Goal: Transaction & Acquisition: Book appointment/travel/reservation

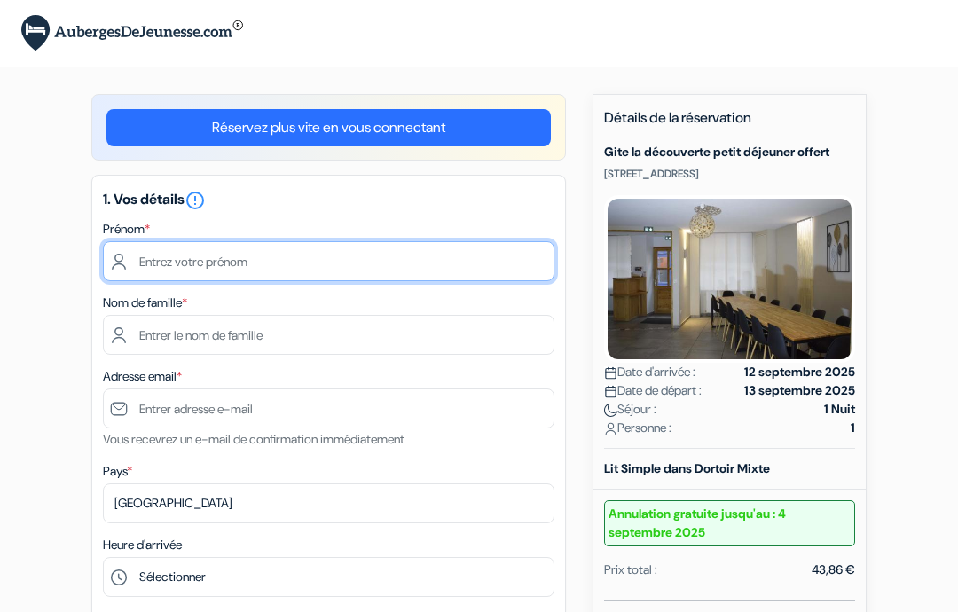
click at [258, 269] on input "text" at bounding box center [329, 261] width 452 height 40
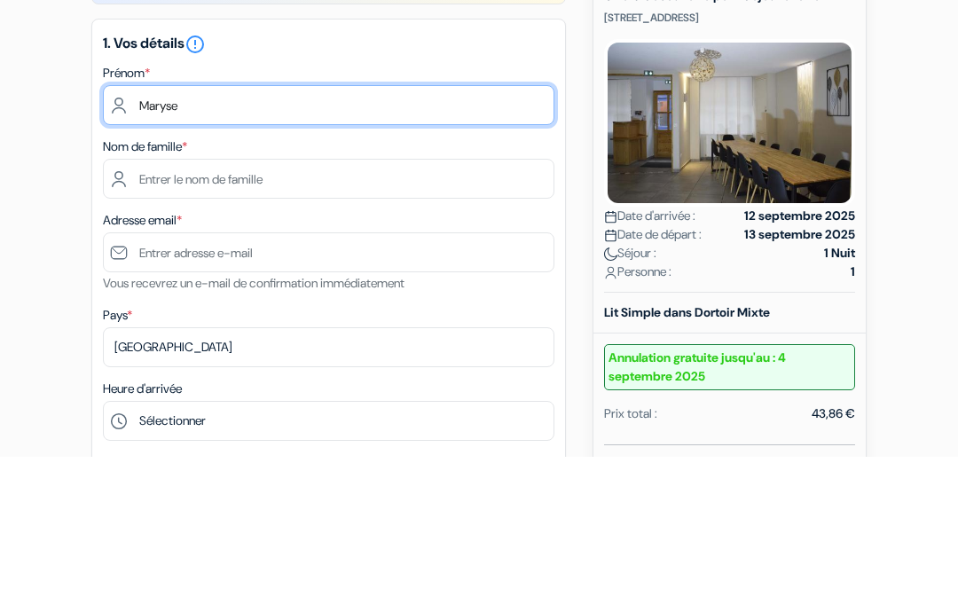
type input "Maryse"
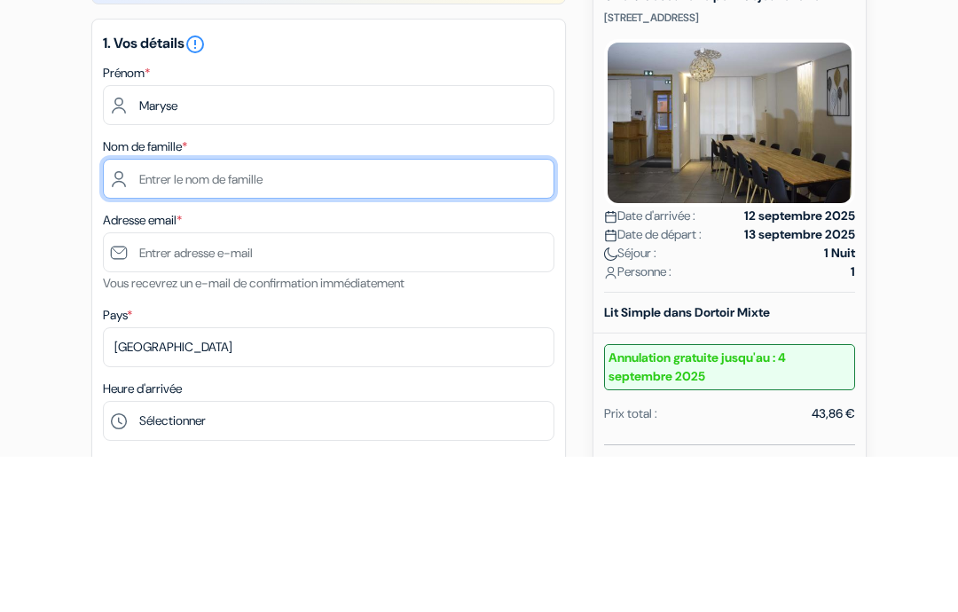
click at [135, 315] on input "text" at bounding box center [329, 335] width 452 height 40
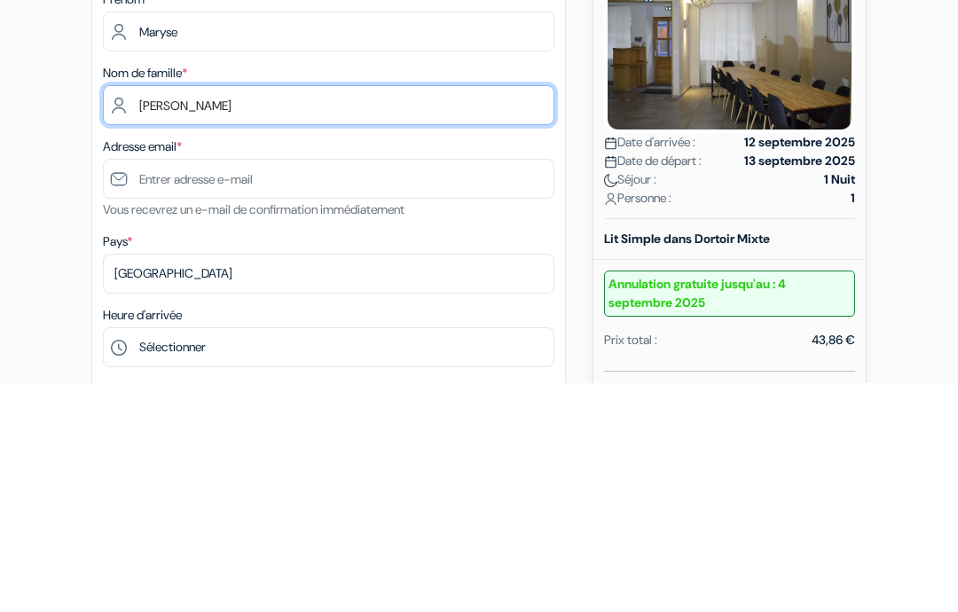
type input "Vigneault"
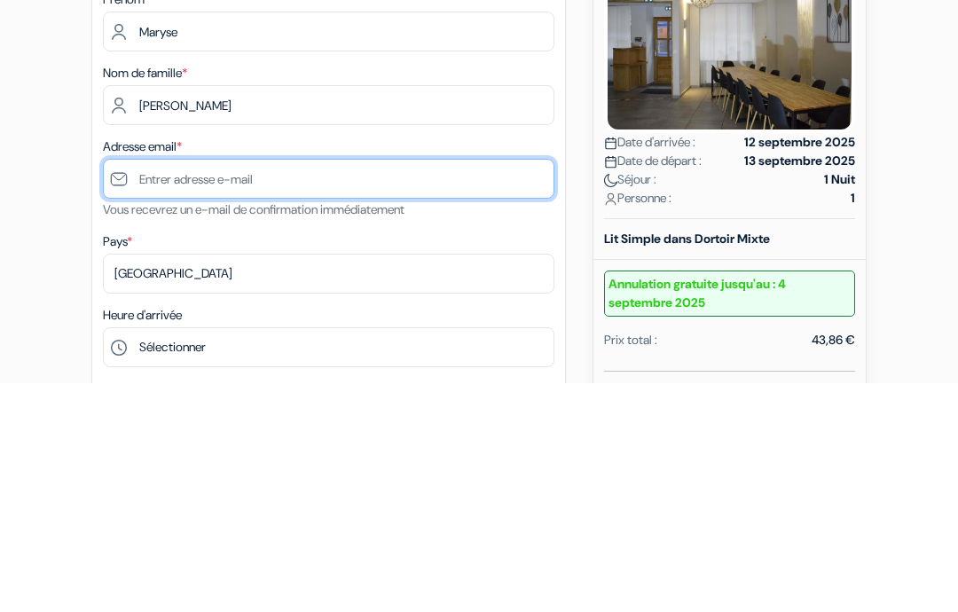
click at [143, 389] on input "text" at bounding box center [329, 409] width 452 height 40
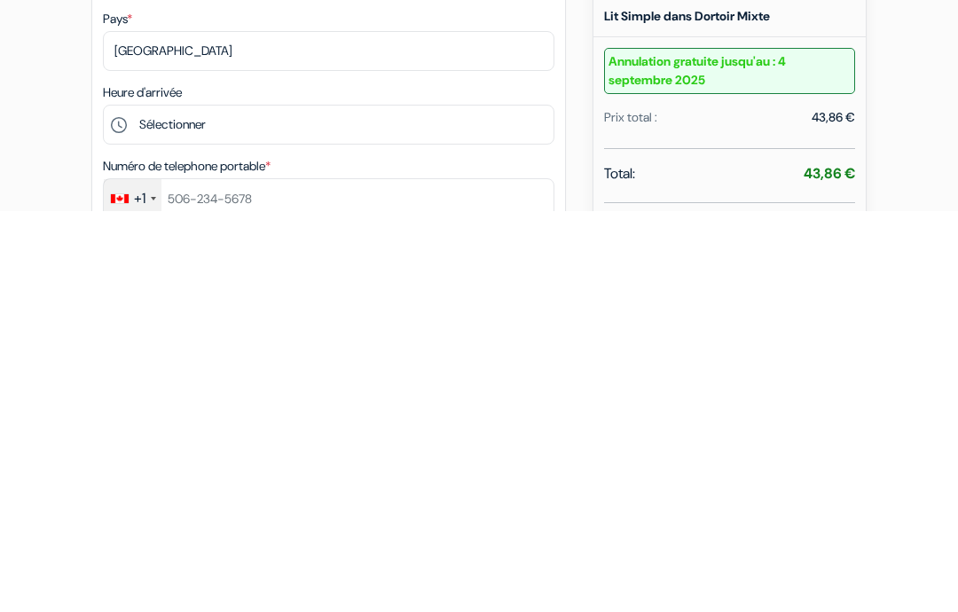
scroll to position [53, 0]
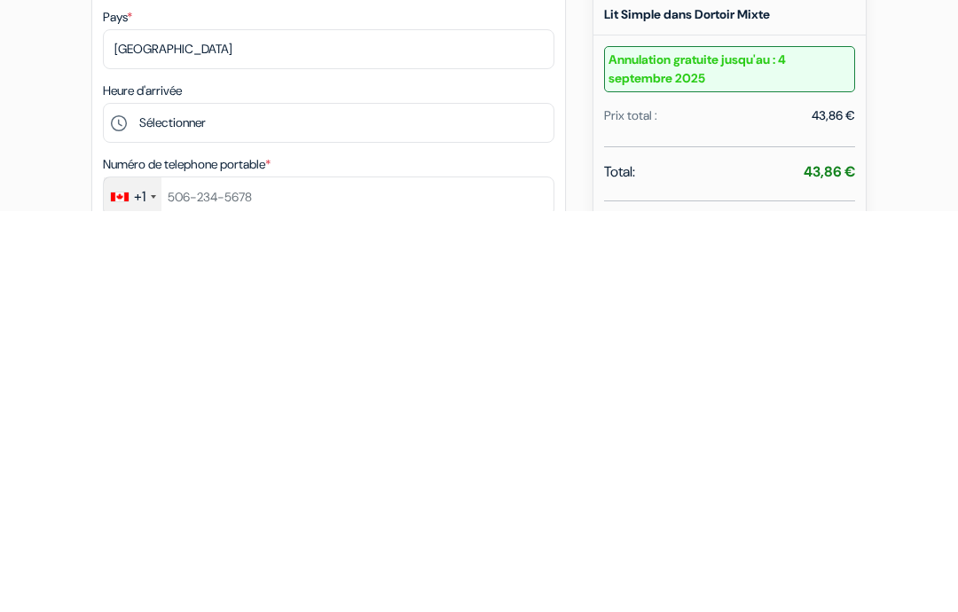
type input "marysevigneault@hotmail.com"
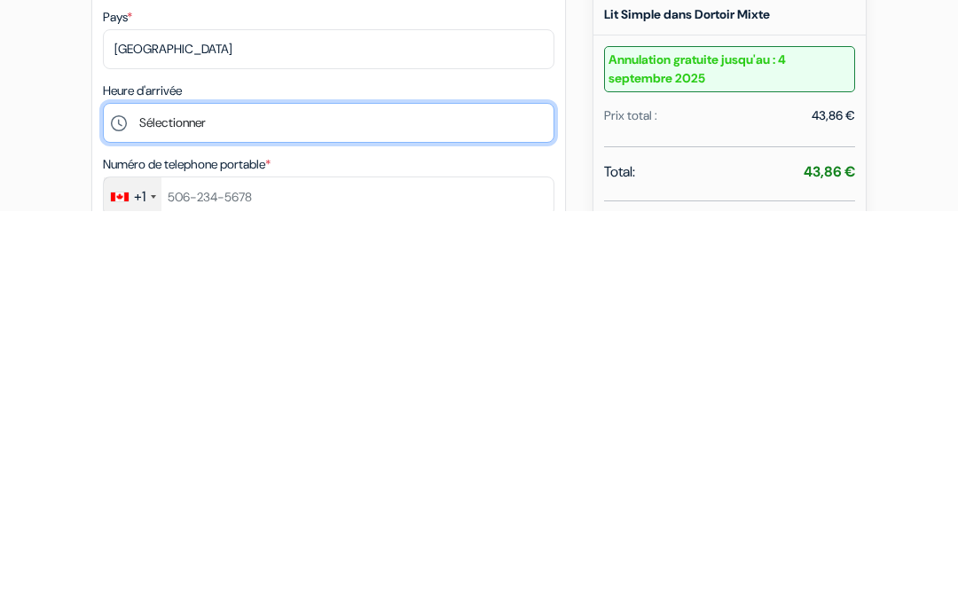
click at [182, 504] on select "Sélectionner 16:00 17:00 18:00 19:00 20:00 21:00 22:00 23:00" at bounding box center [329, 524] width 452 height 40
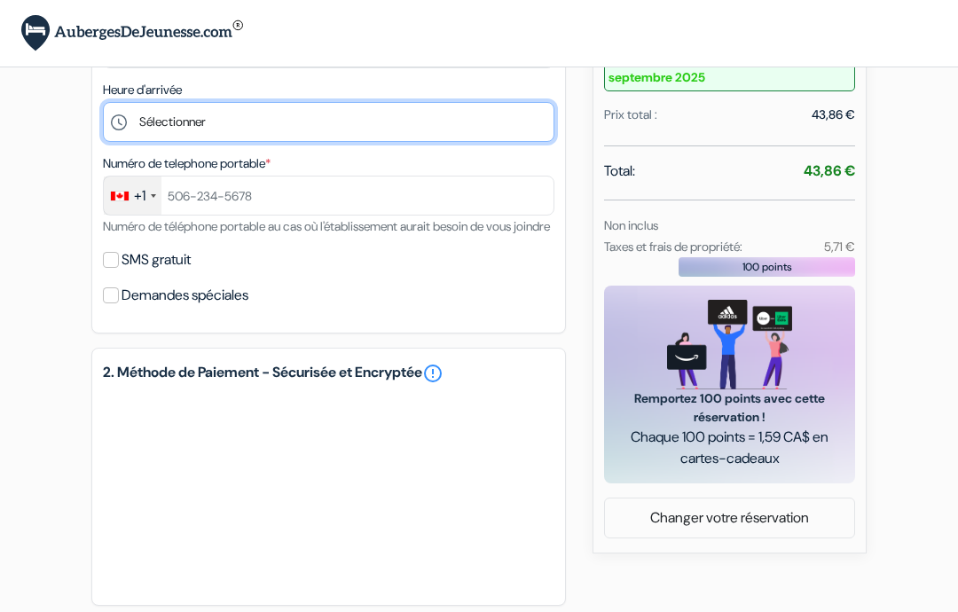
select select "17"
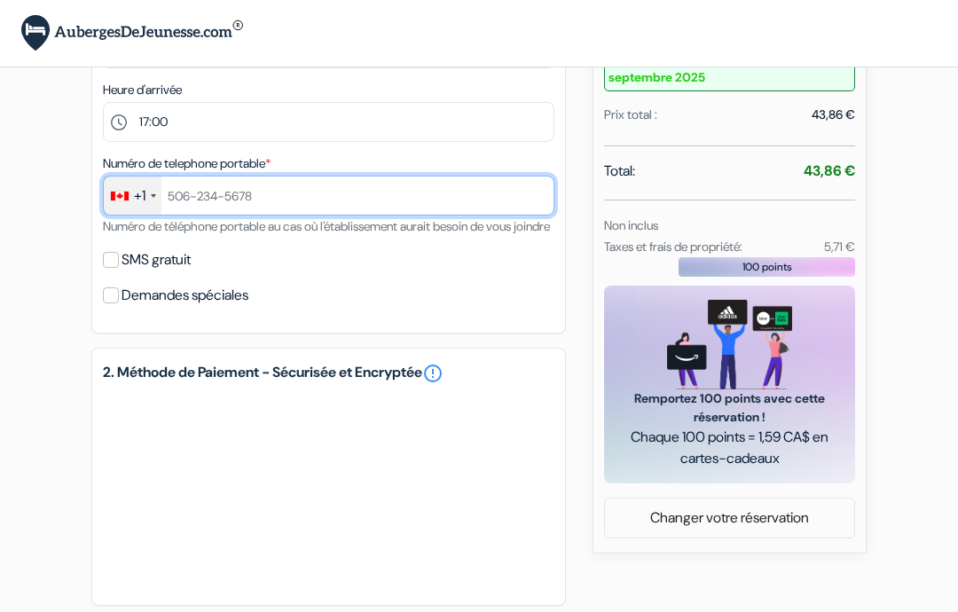
click at [192, 182] on input "text" at bounding box center [329, 196] width 452 height 40
type input "418-750-4403"
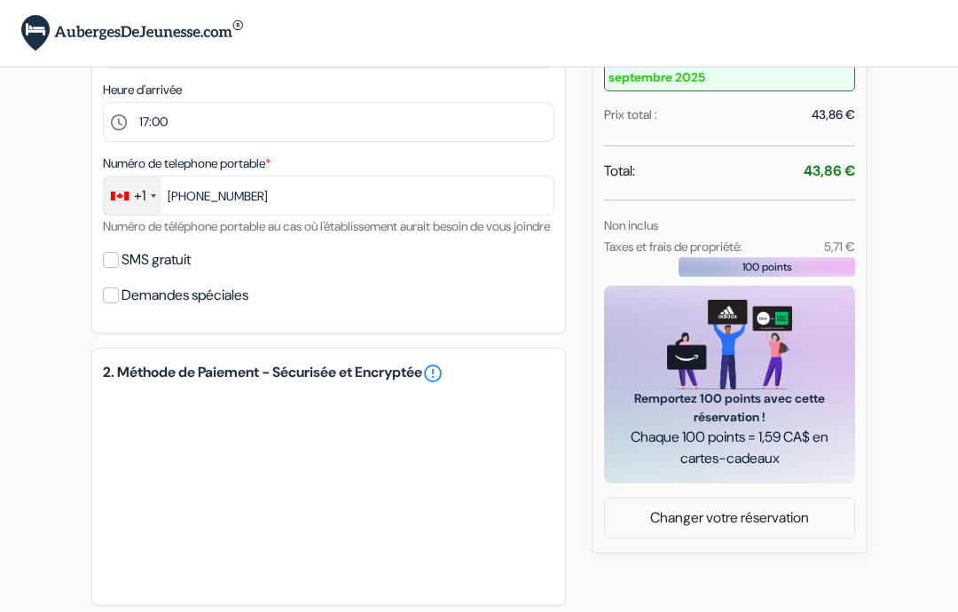
click at [116, 268] on input "SMS gratuit" at bounding box center [111, 260] width 16 height 16
checkbox input "true"
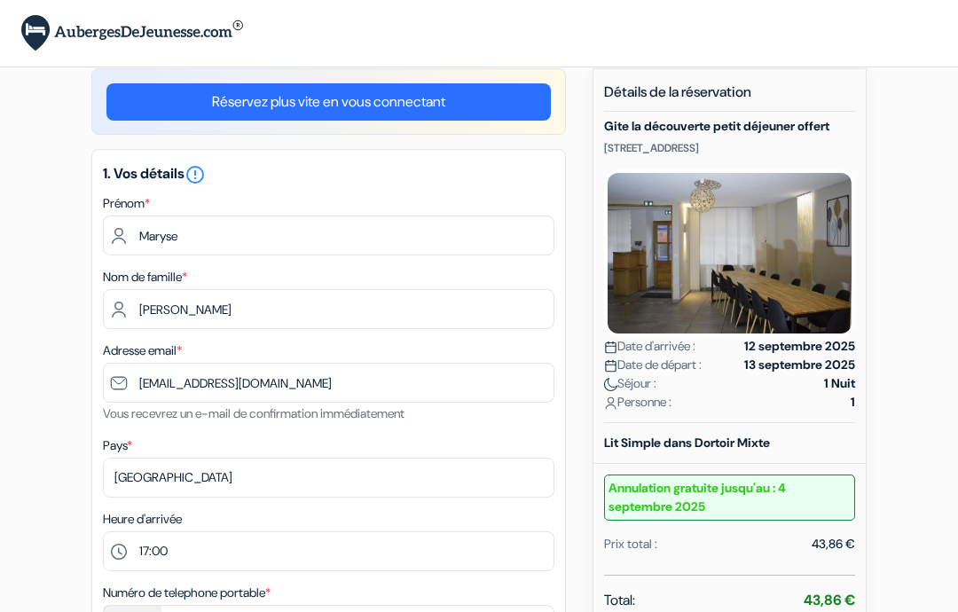
scroll to position [0, 0]
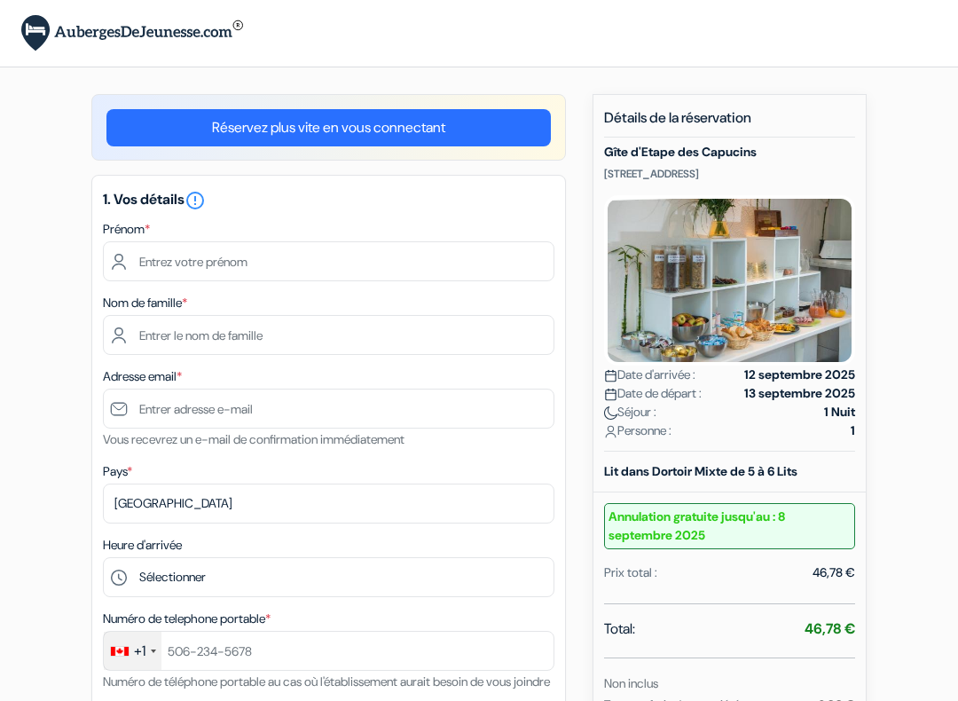
click at [325, 138] on link "Réservez plus vite en vous connectant" at bounding box center [328, 127] width 444 height 37
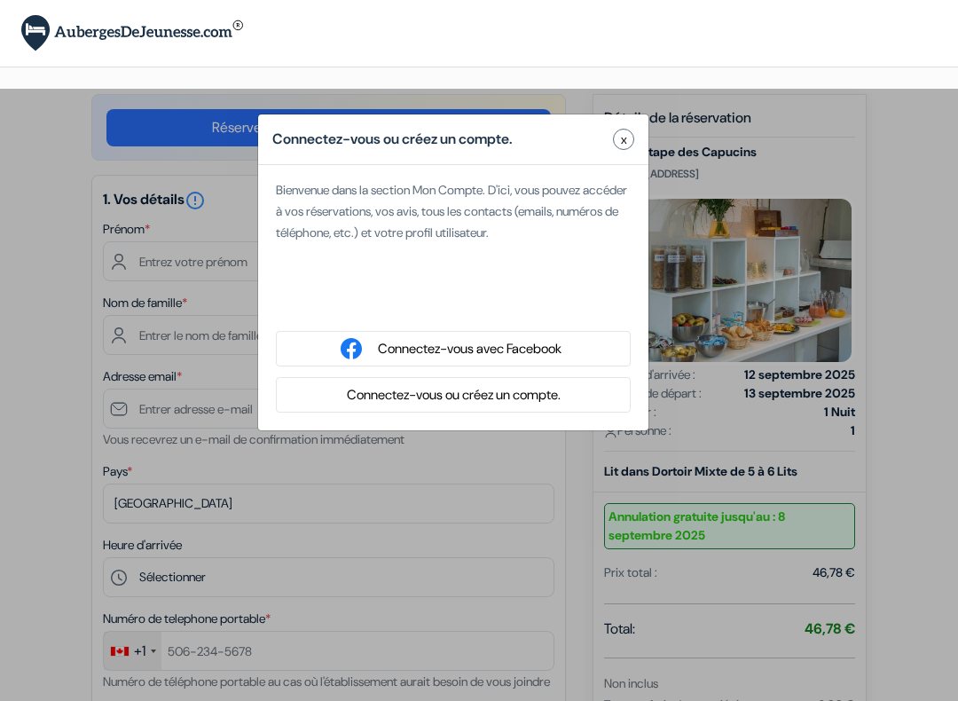
click at [447, 355] on button "Connectez-vous avec Facebook" at bounding box center [470, 349] width 194 height 22
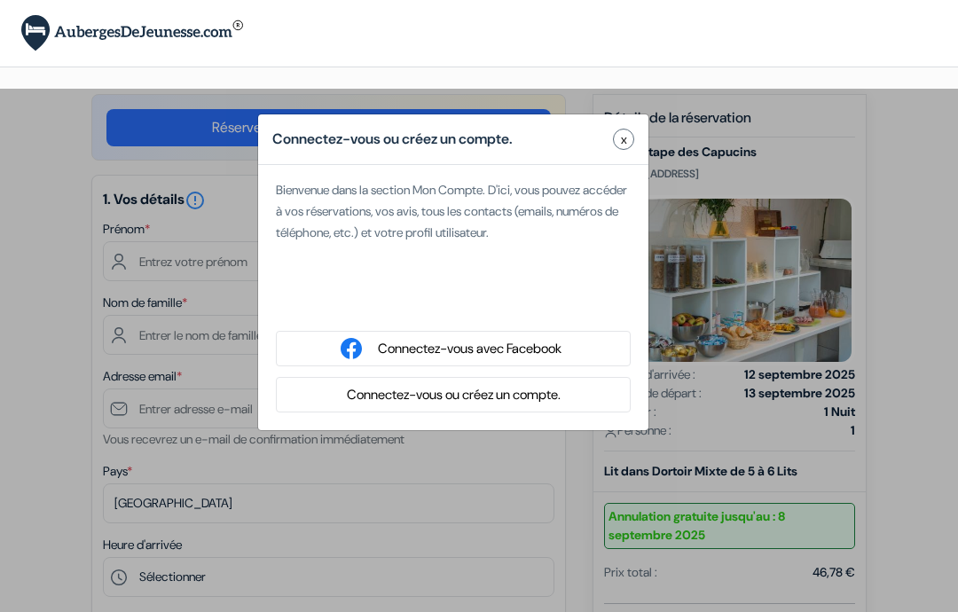
click at [621, 130] on span "x" at bounding box center [624, 139] width 6 height 19
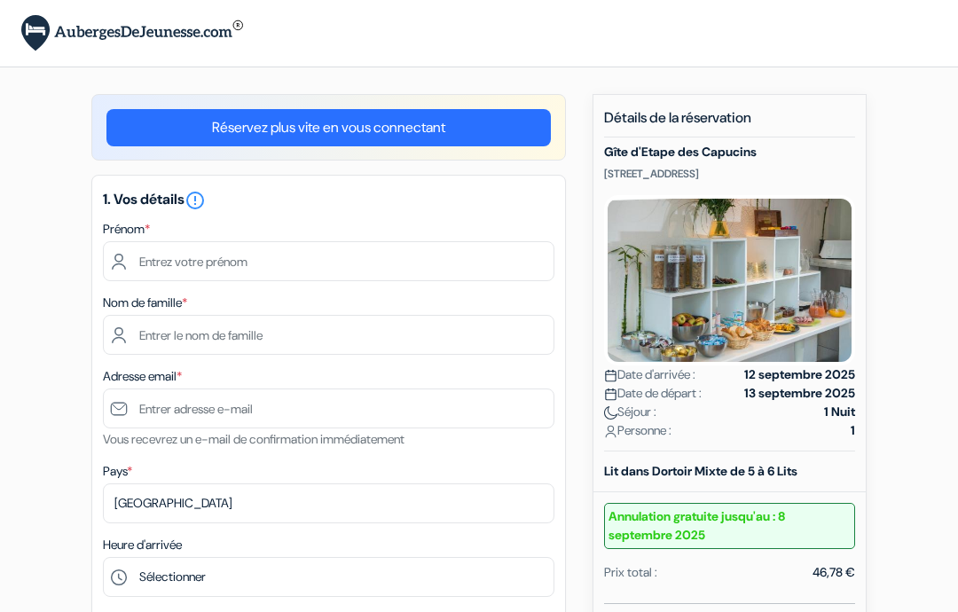
click at [371, 133] on link "Réservez plus vite en vous connectant" at bounding box center [328, 127] width 444 height 37
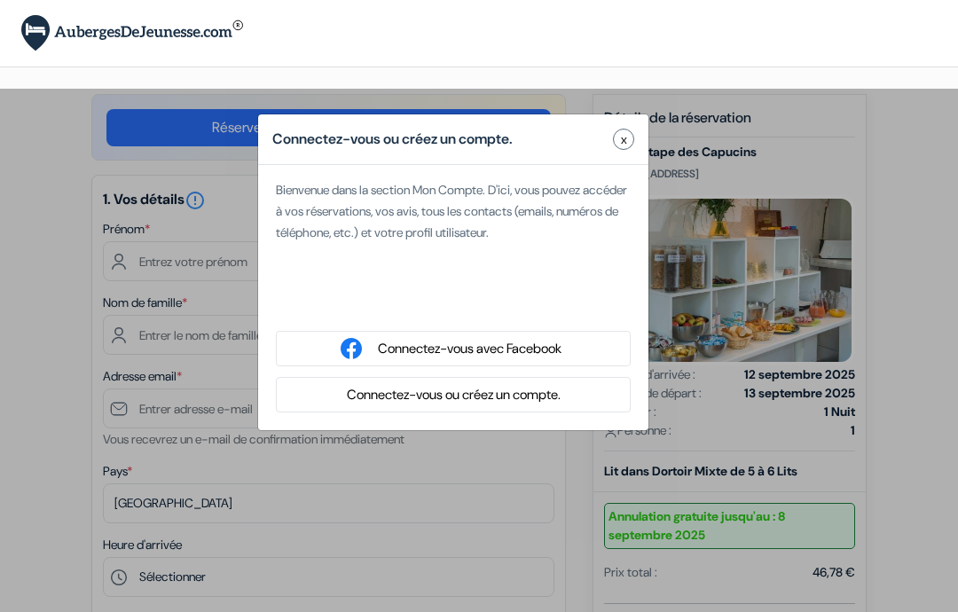
click at [530, 350] on button "Connectez-vous avec Facebook" at bounding box center [470, 349] width 194 height 22
click at [623, 145] on span "x" at bounding box center [624, 139] width 6 height 19
